Goal: Transaction & Acquisition: Purchase product/service

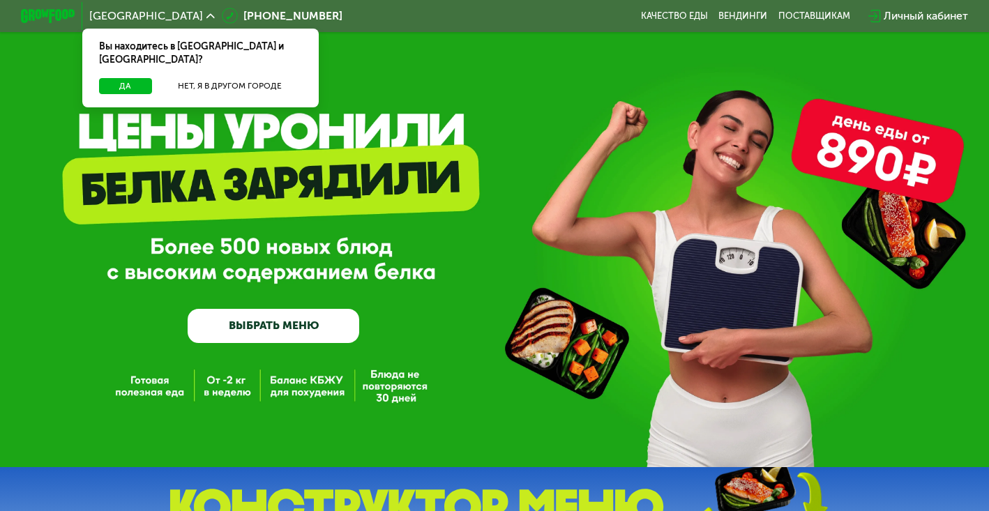
click at [278, 323] on link "ВЫБРАТЬ МЕНЮ" at bounding box center [273, 326] width 171 height 34
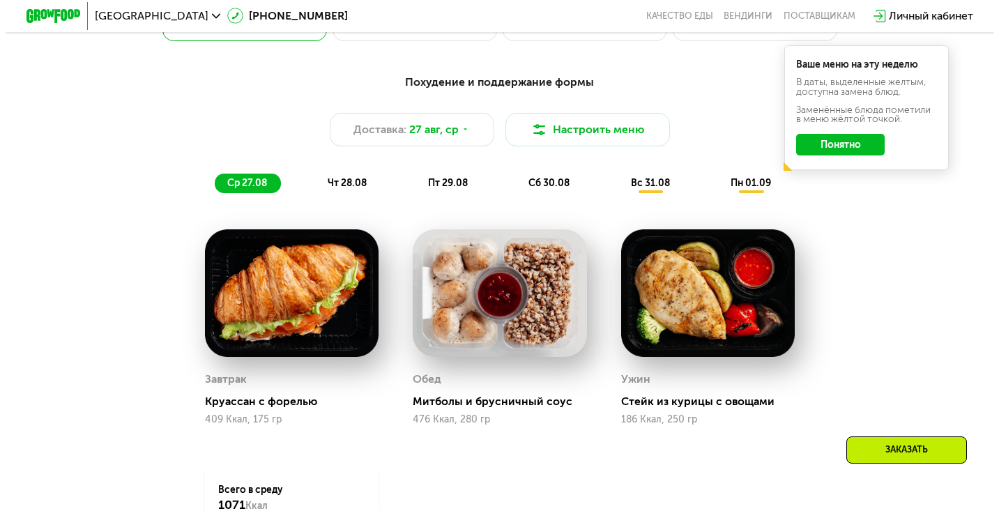
scroll to position [695, 0]
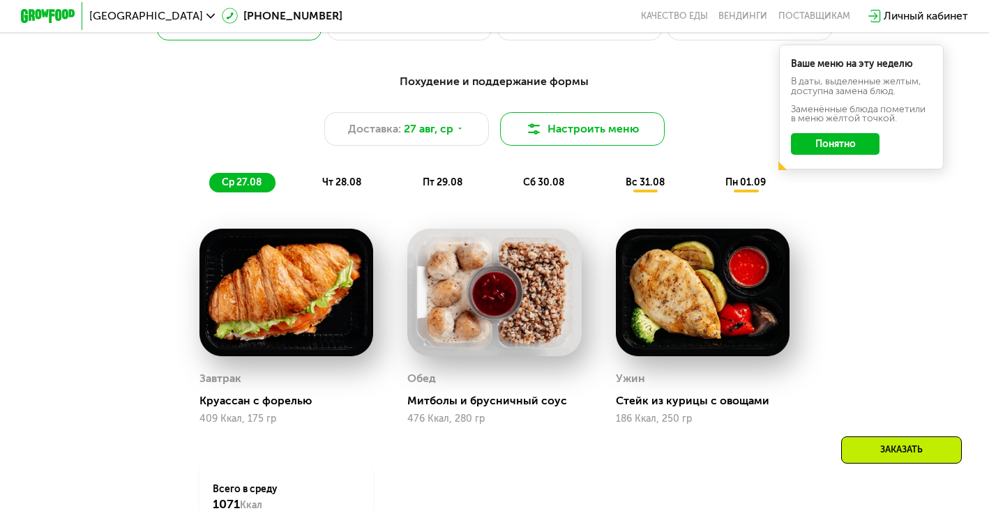
click at [567, 132] on button "Настроить меню" at bounding box center [582, 128] width 165 height 33
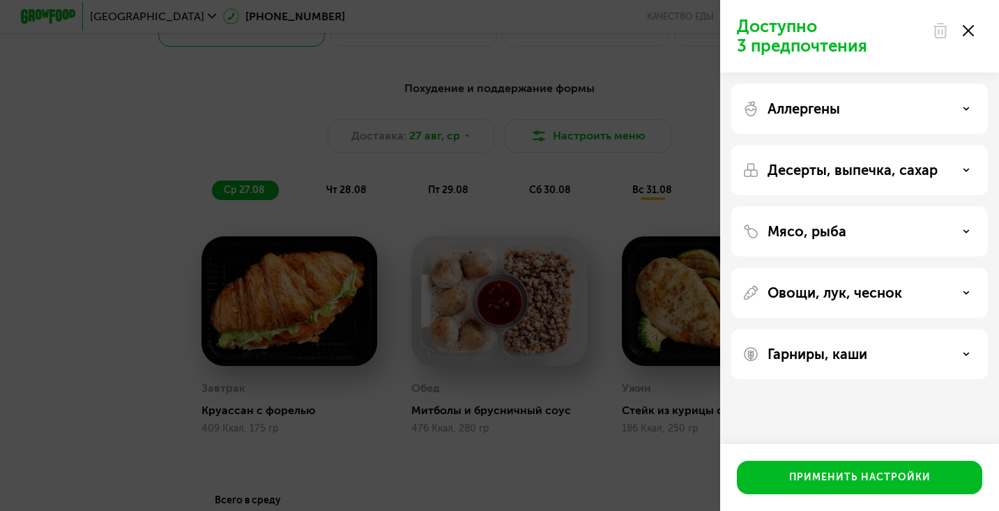
click at [855, 206] on div "Десерты, выпечка, сахар" at bounding box center [859, 231] width 257 height 50
click at [966, 173] on icon at bounding box center [966, 170] width 7 height 7
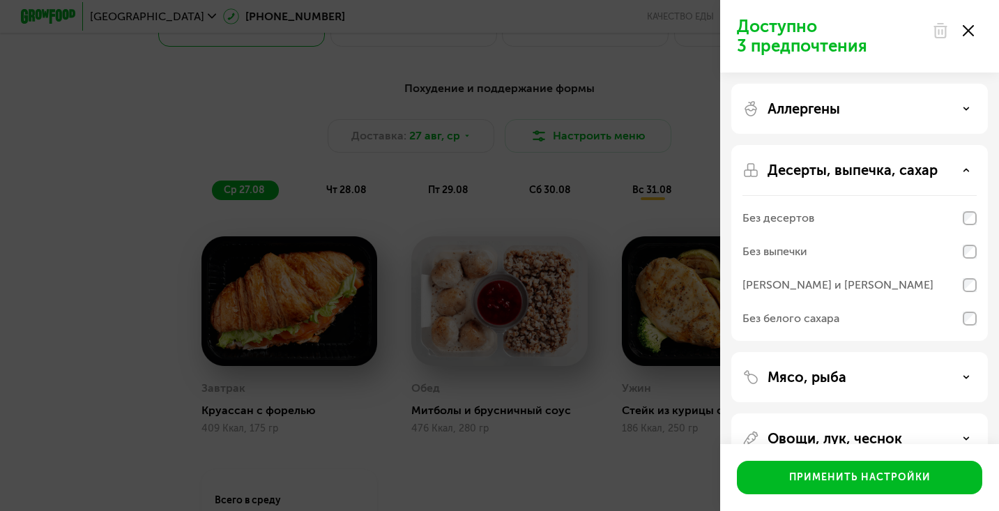
click at [970, 235] on div "Без десертов" at bounding box center [859, 251] width 234 height 33
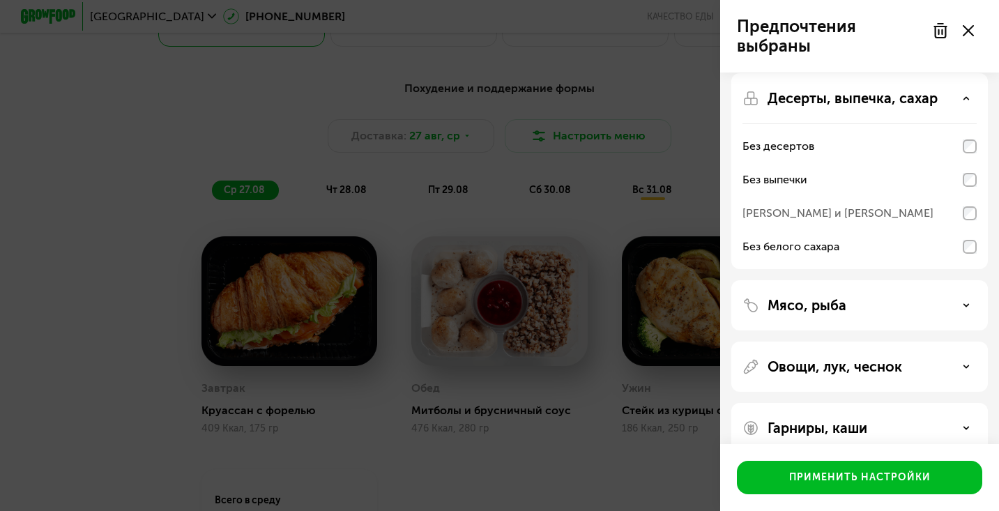
scroll to position [95, 0]
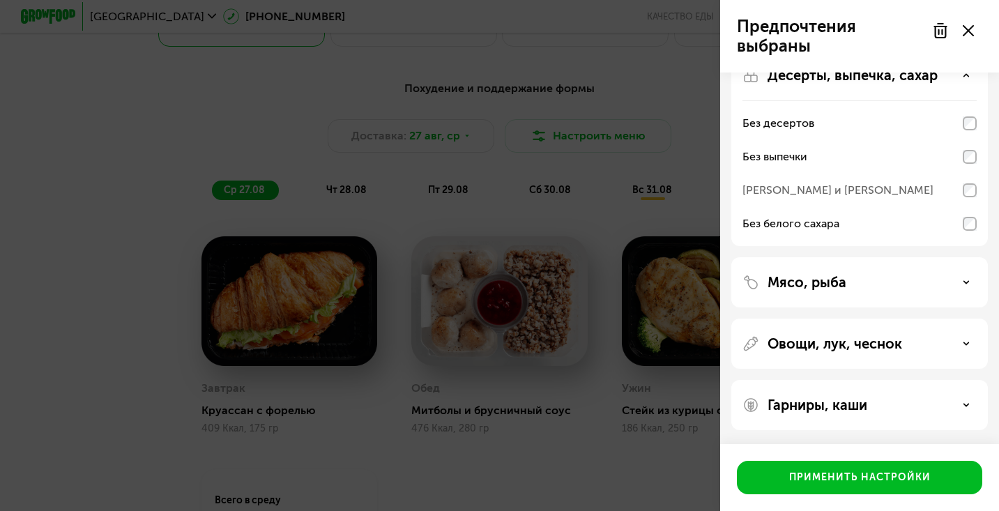
click at [921, 319] on div "Мясо, рыба" at bounding box center [859, 344] width 257 height 50
click at [959, 282] on div "Мясо, рыба" at bounding box center [859, 282] width 234 height 17
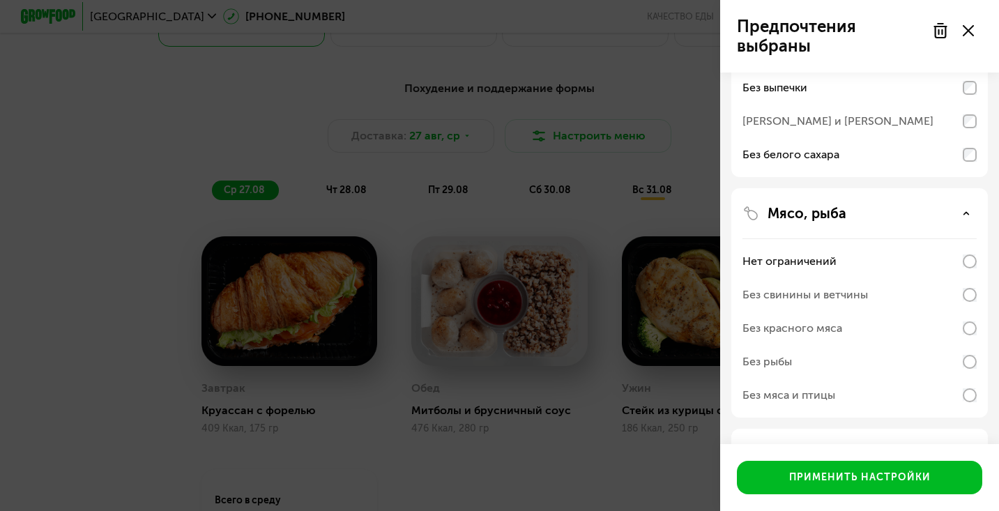
scroll to position [173, 0]
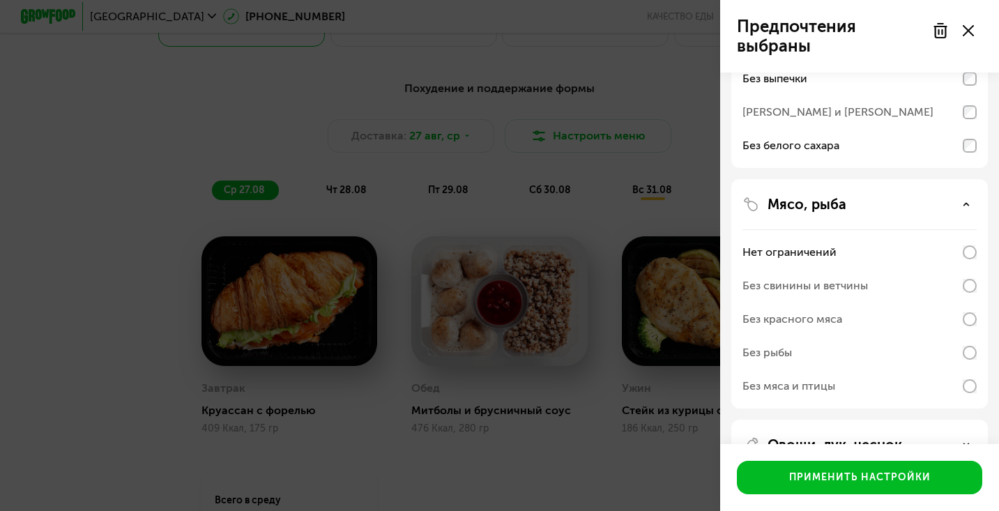
click at [977, 420] on div "Мясо, рыба Нет ограничений Без свинины и ветчины Без красного мяса Без рыбы Без…" at bounding box center [859, 445] width 257 height 50
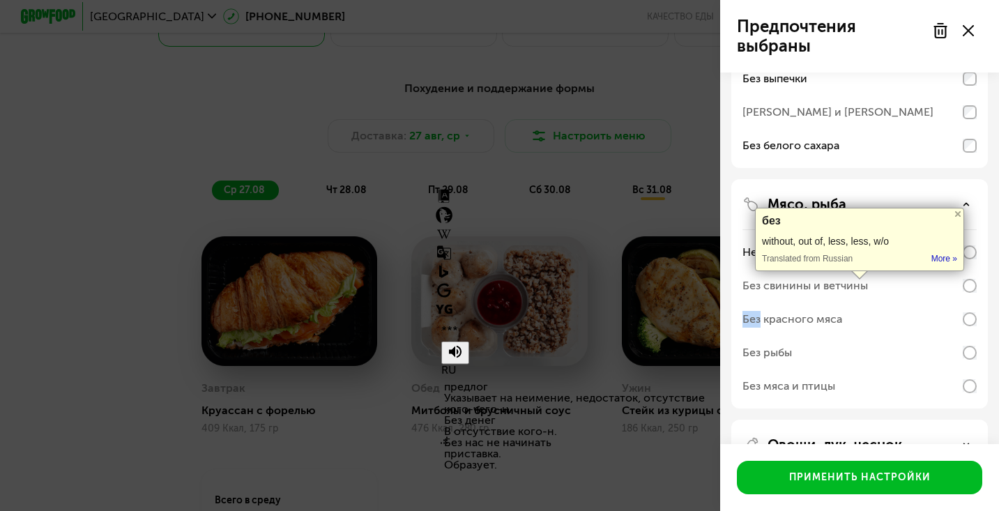
click at [899, 294] on div "Без свинины и ветчины" at bounding box center [859, 285] width 234 height 33
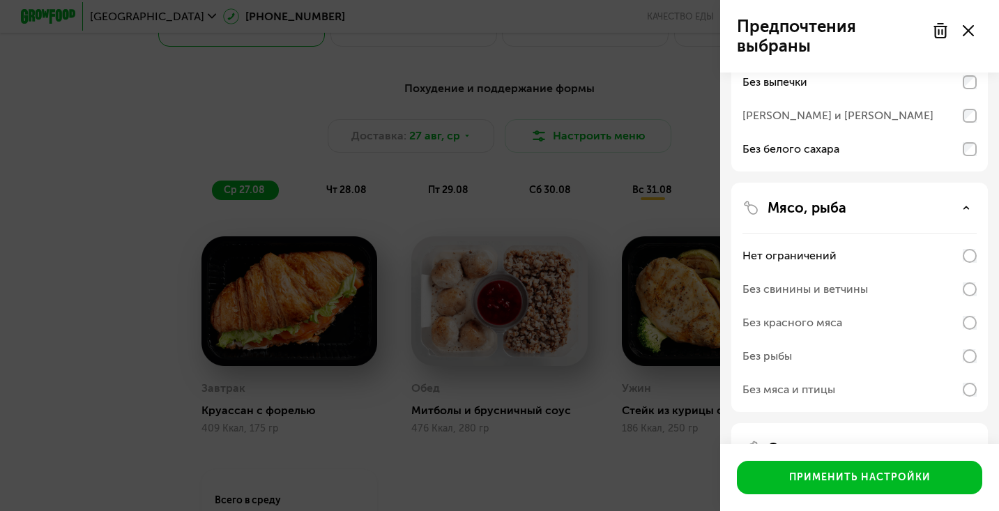
scroll to position [274, 0]
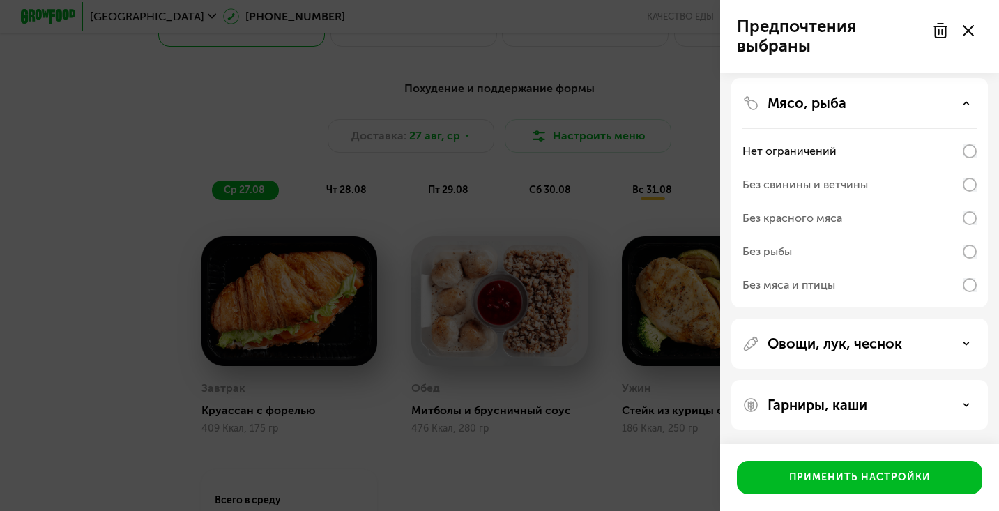
click at [858, 351] on p "Овощи, лук, чеснок" at bounding box center [835, 343] width 135 height 17
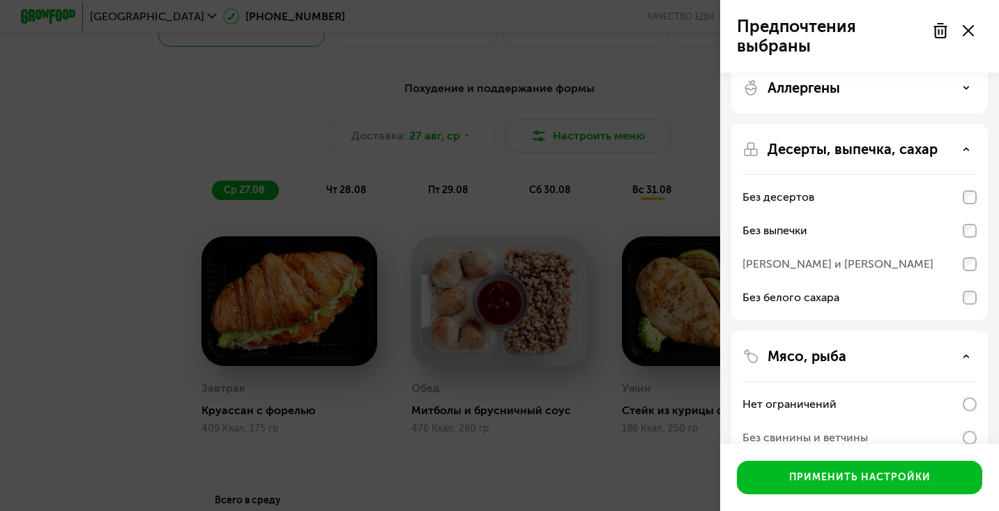
scroll to position [17, 0]
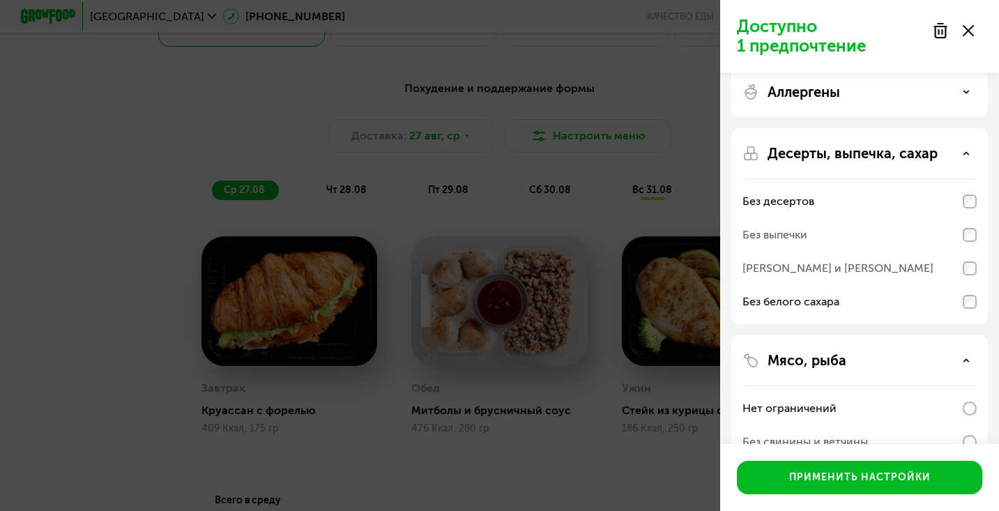
click at [968, 291] on div "Без белого сахара" at bounding box center [859, 301] width 234 height 33
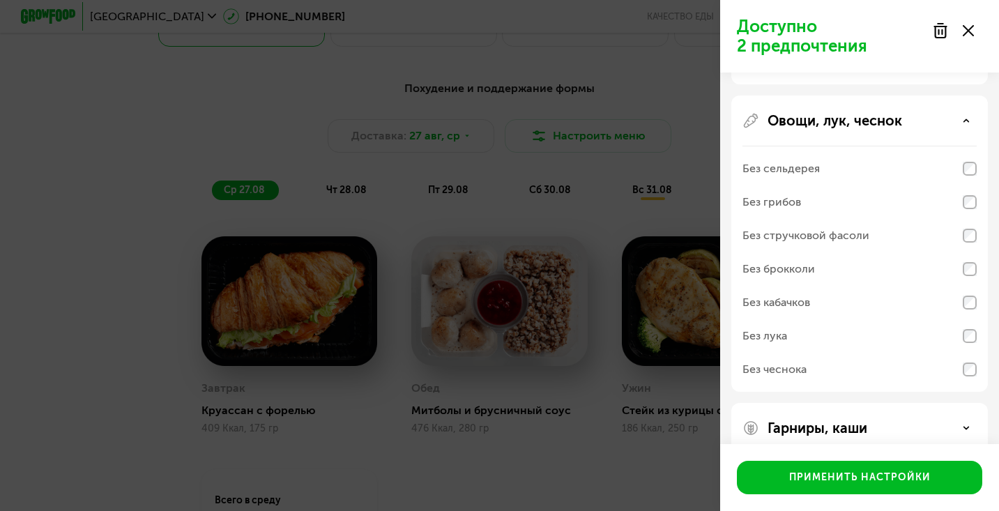
scroll to position [520, 0]
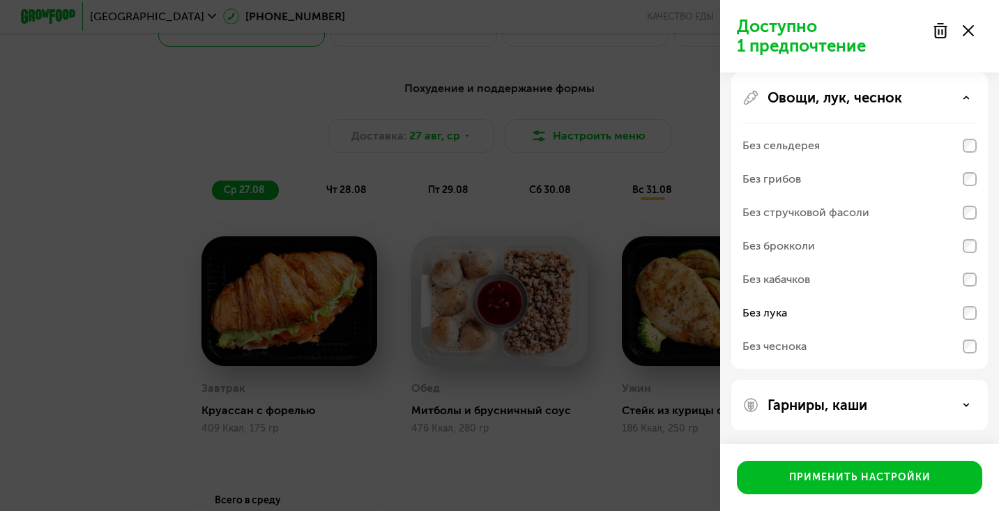
click at [935, 415] on div "Гарниры, каши" at bounding box center [859, 405] width 257 height 50
click at [966, 413] on div "Гарниры, каши" at bounding box center [859, 405] width 234 height 17
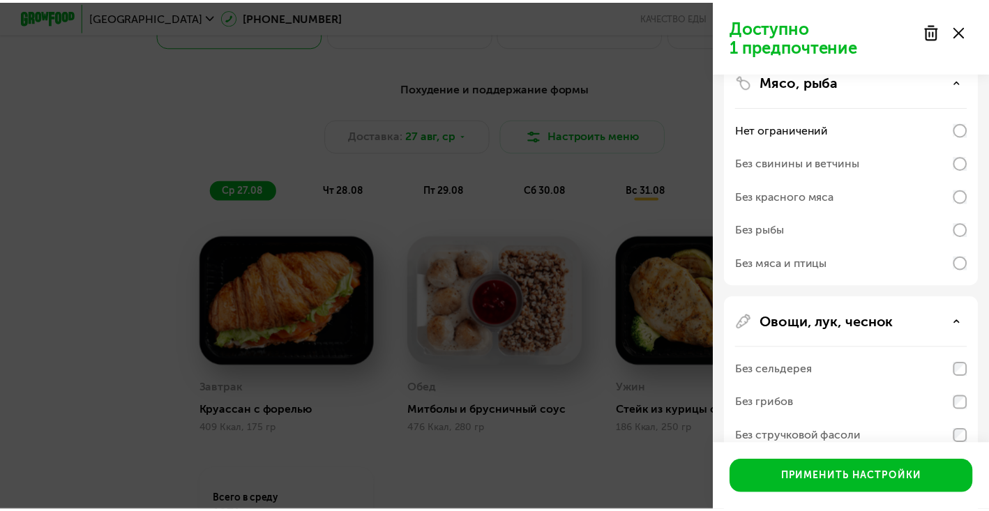
scroll to position [294, 0]
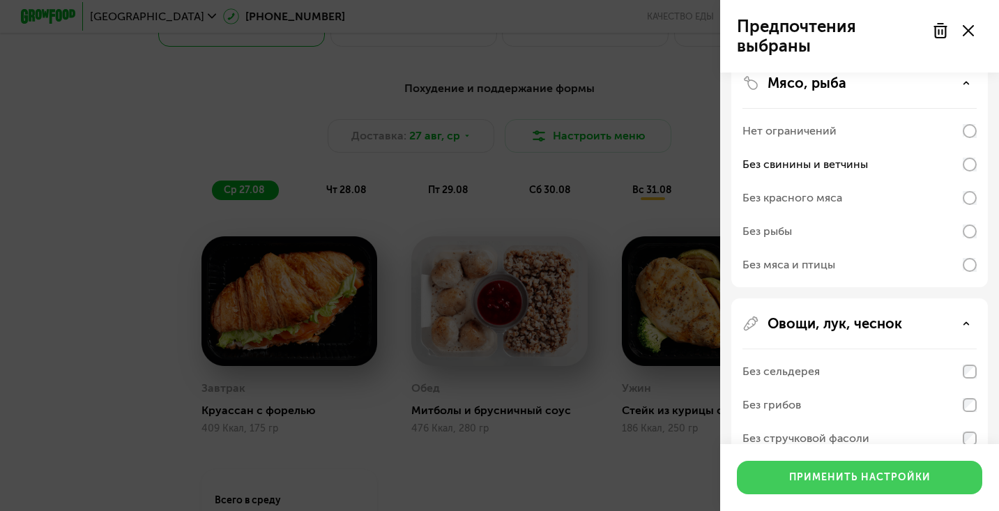
click at [840, 478] on div "Применить настройки" at bounding box center [860, 478] width 142 height 14
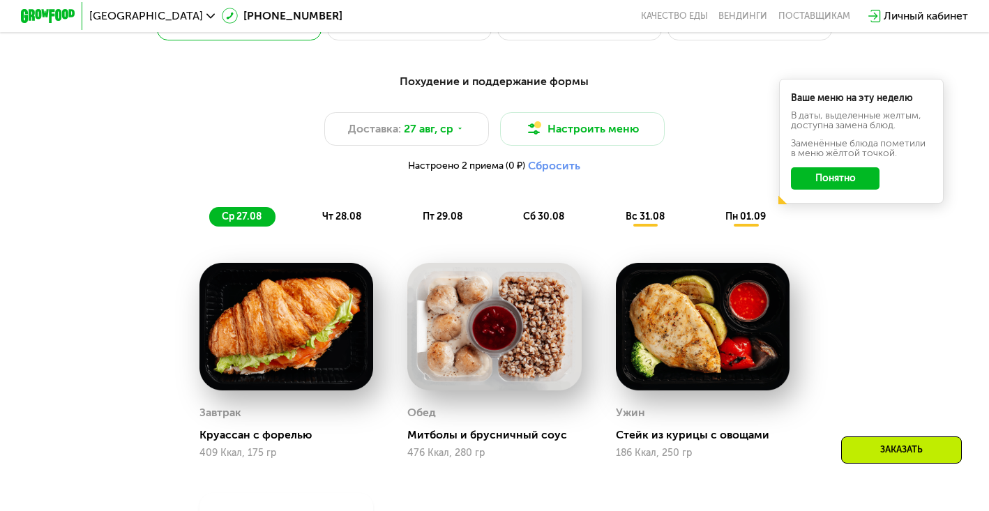
click at [841, 184] on button "Понятно" at bounding box center [835, 178] width 89 height 22
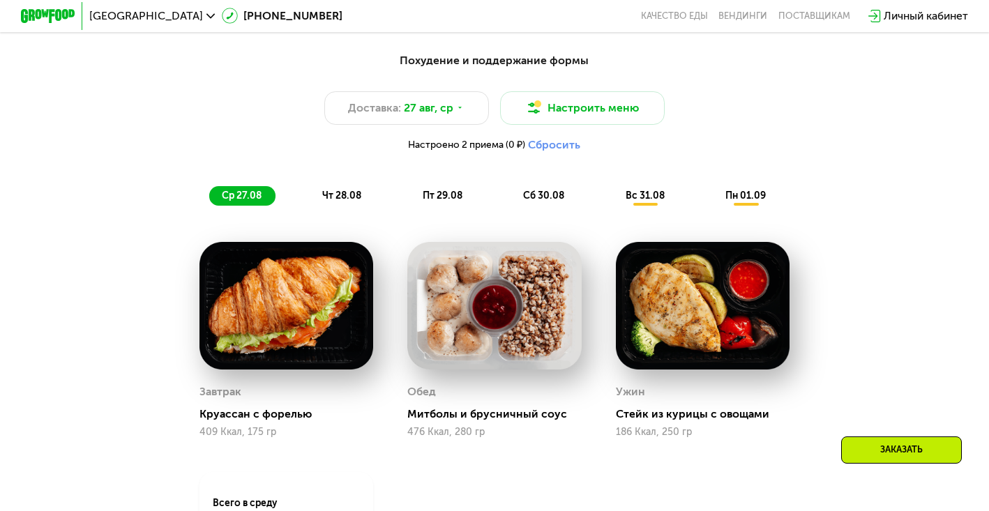
scroll to position [717, 0]
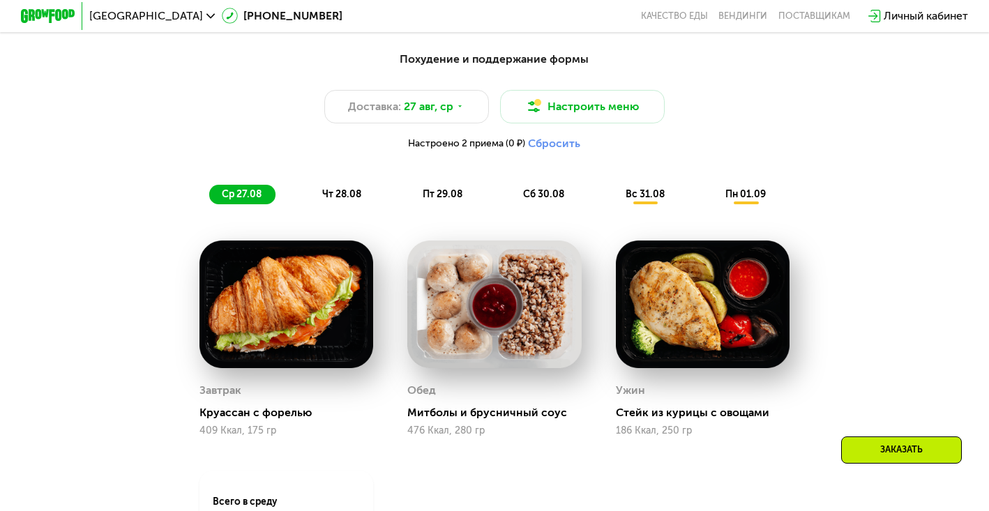
click at [352, 200] on span "чт 28.08" at bounding box center [341, 194] width 39 height 12
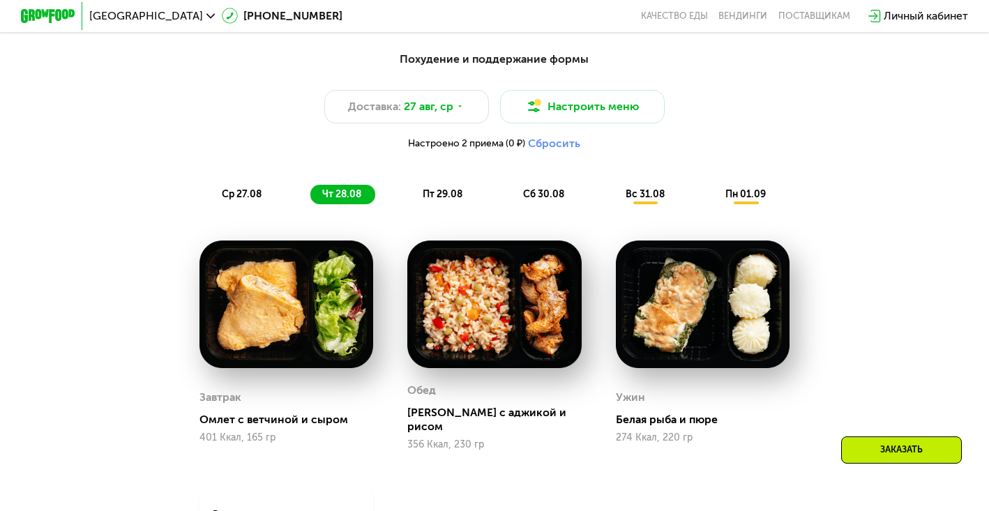
click at [452, 200] on span "пт 29.08" at bounding box center [442, 194] width 40 height 12
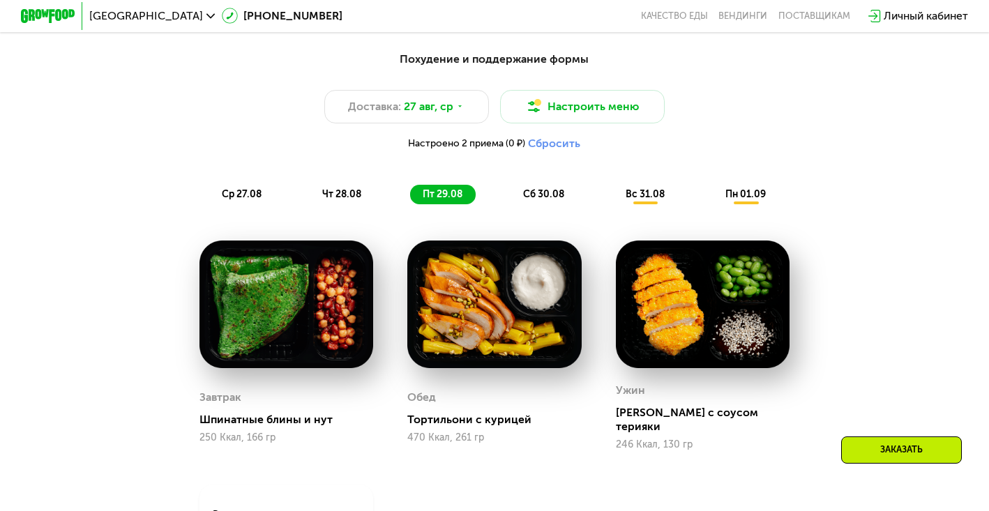
click at [377, 204] on div "ср 27.08 чт 28.08 пт 29.08 сб 30.08 вс 31.08 пн 01.09" at bounding box center [494, 195] width 570 height 20
click at [351, 200] on span "чт 28.08" at bounding box center [341, 194] width 39 height 12
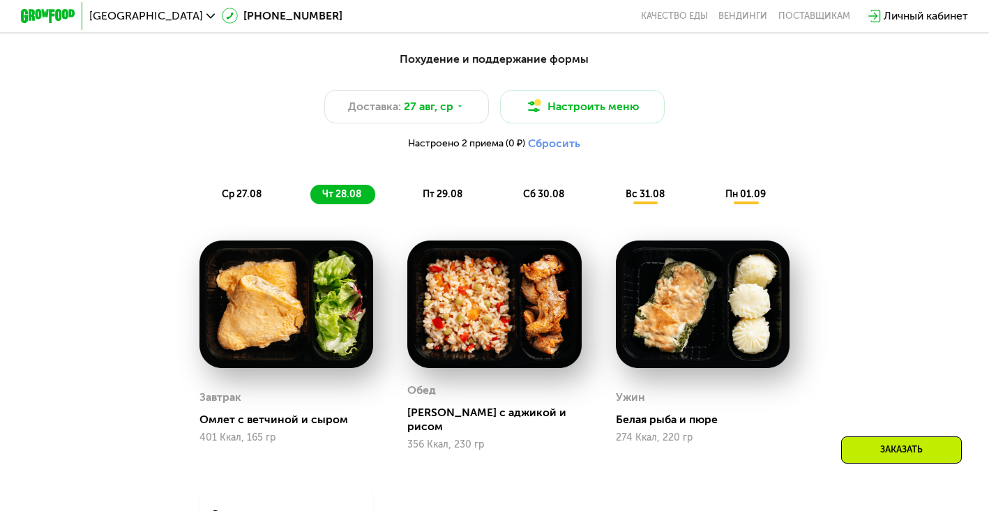
click at [510, 204] on div "пт 29.08" at bounding box center [543, 195] width 67 height 20
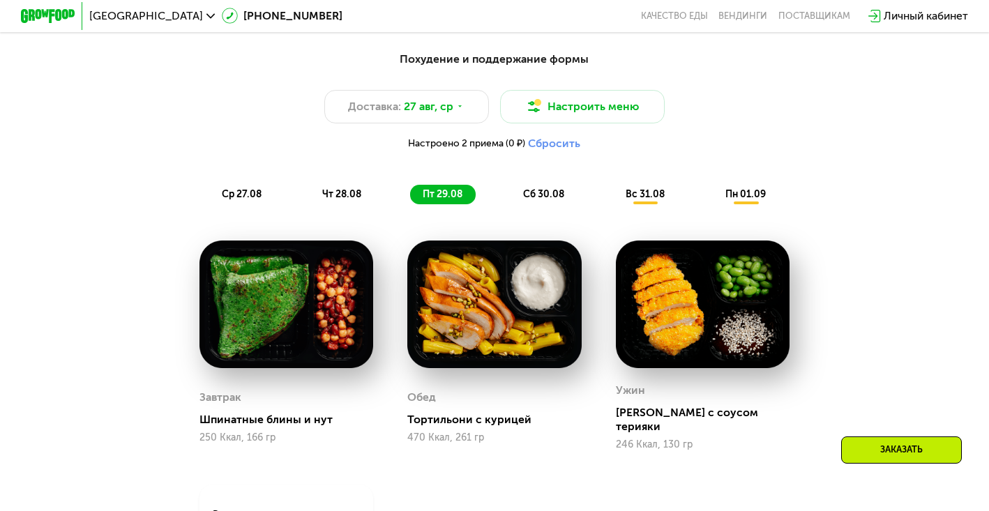
click at [542, 198] on span "сб 30.08" at bounding box center [543, 194] width 41 height 12
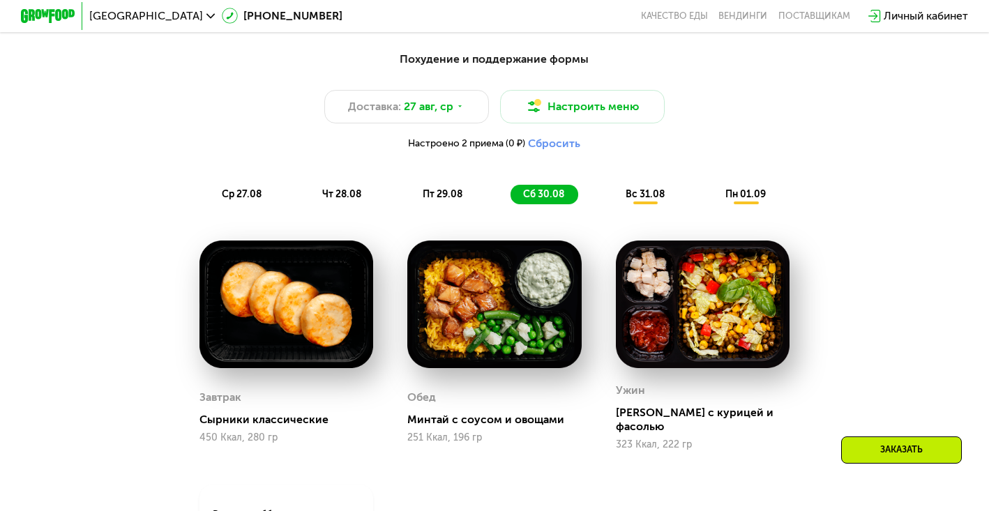
click at [650, 200] on span "вс 31.08" at bounding box center [644, 194] width 39 height 12
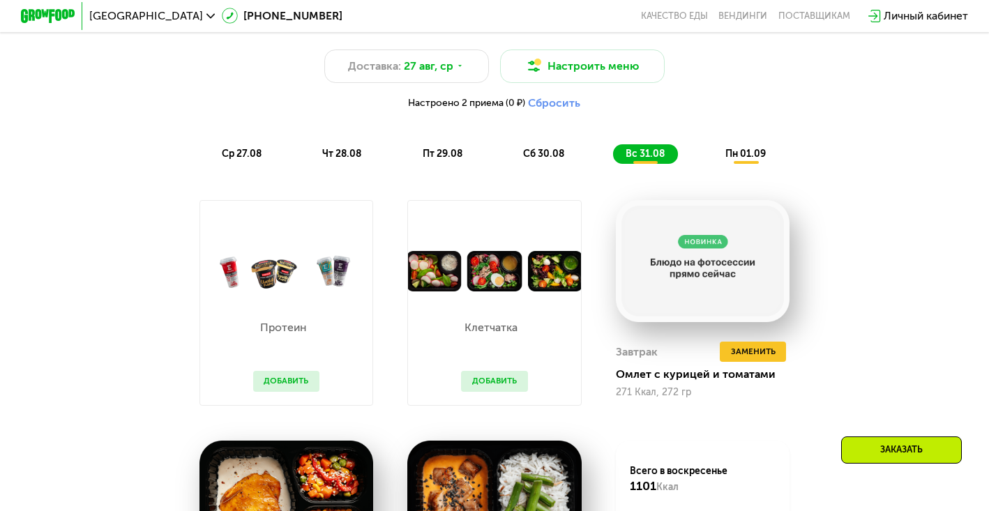
scroll to position [769, 0]
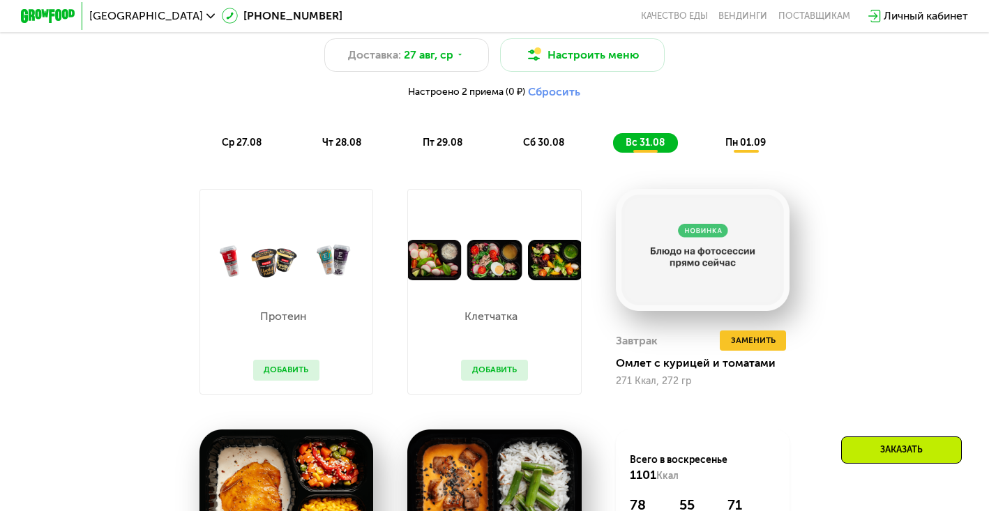
click at [487, 381] on button "Добавить" at bounding box center [494, 370] width 67 height 21
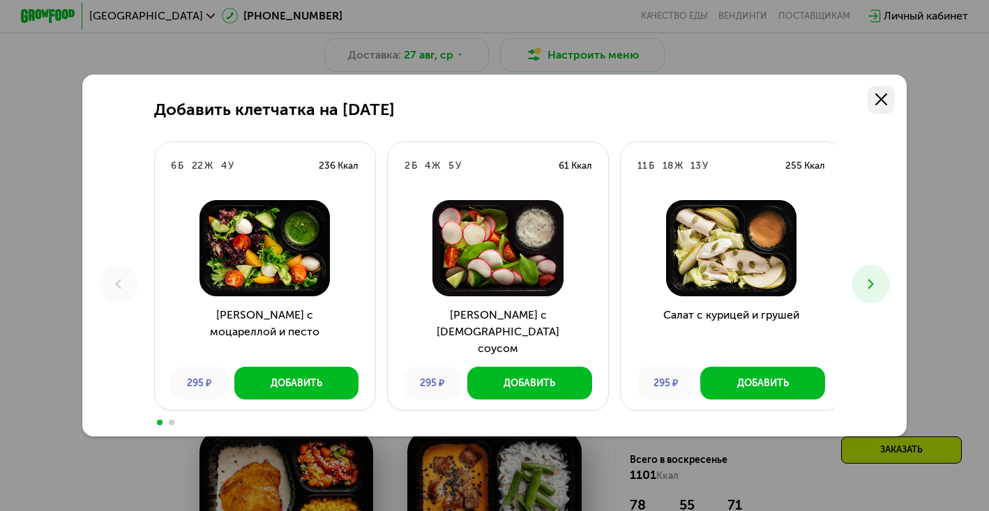
click at [883, 97] on use at bounding box center [881, 99] width 13 height 13
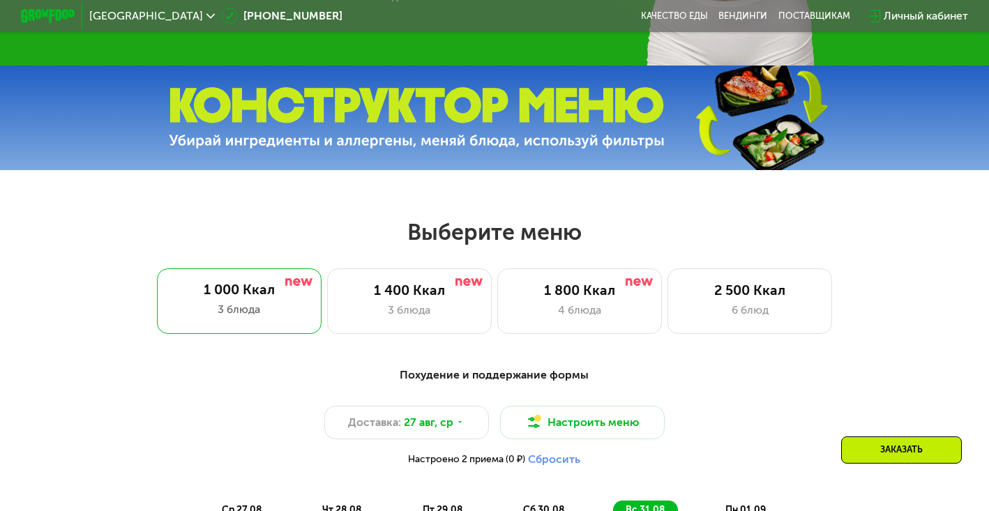
scroll to position [401, 0]
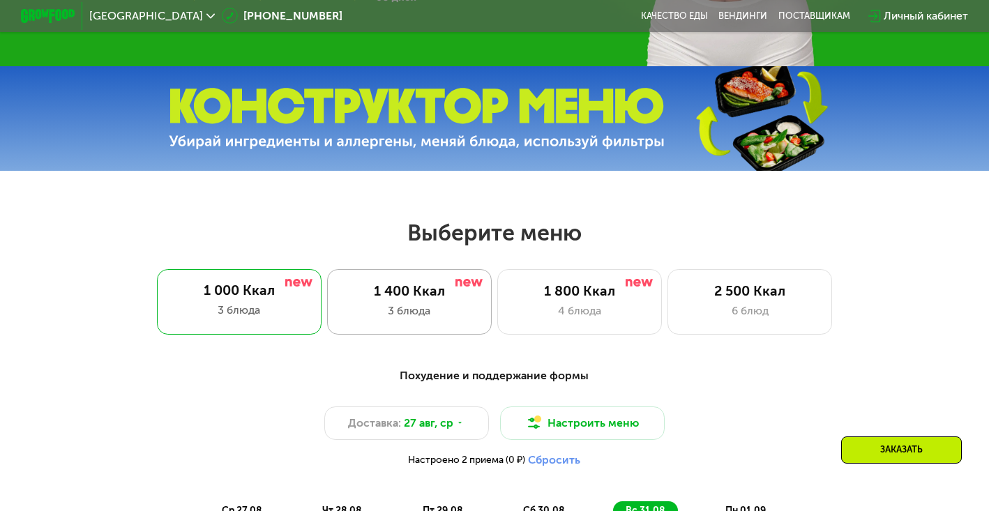
click at [441, 319] on div "3 блюда" at bounding box center [409, 311] width 136 height 17
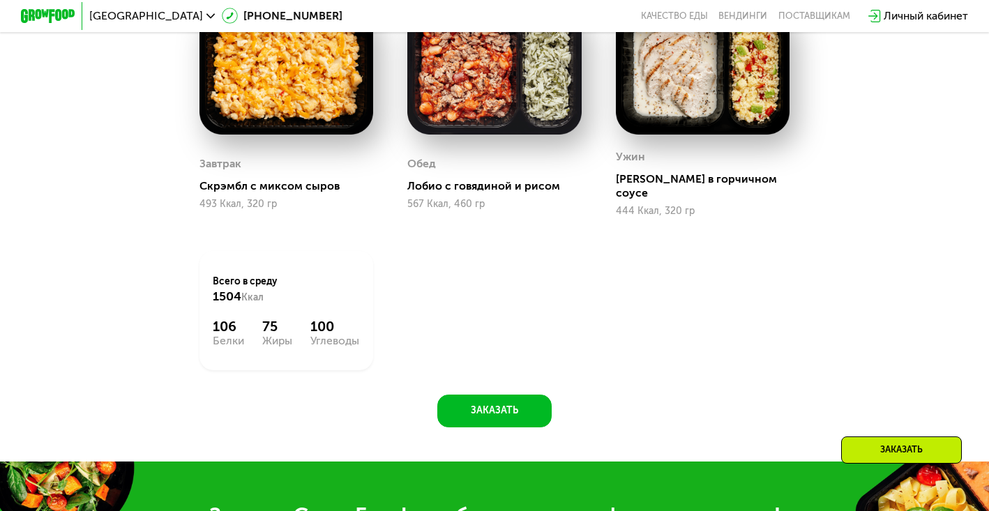
scroll to position [958, 0]
